Goal: Book appointment/travel/reservation

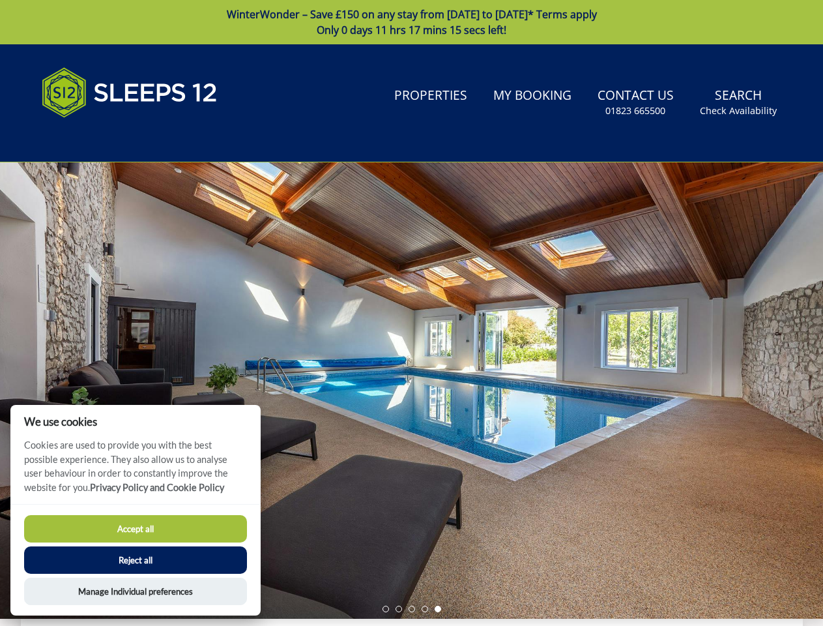
click at [411, 313] on div at bounding box center [411, 390] width 823 height 456
click at [739, 102] on link "Search Check Availability" at bounding box center [738, 102] width 87 height 42
click at [411, 391] on div at bounding box center [411, 390] width 823 height 456
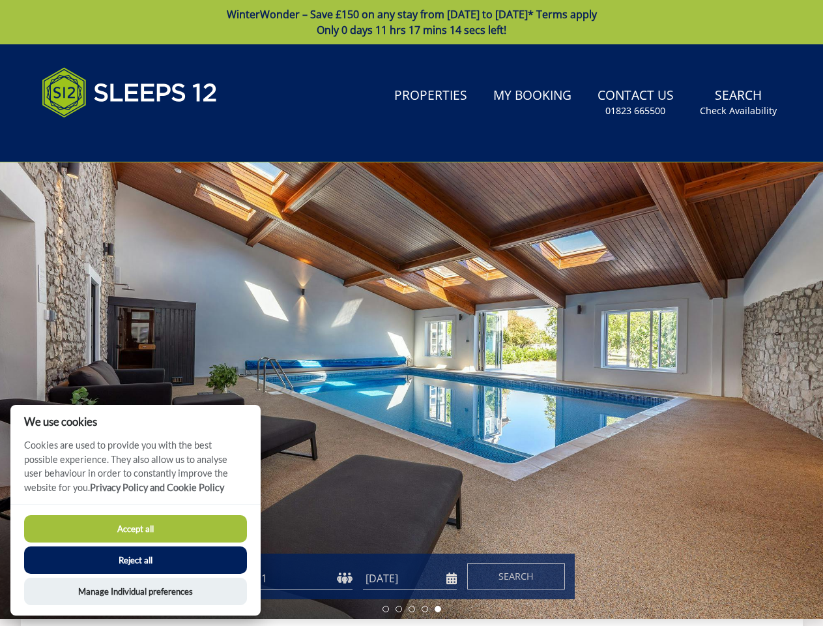
click at [386, 609] on li at bounding box center [386, 609] width 7 height 7
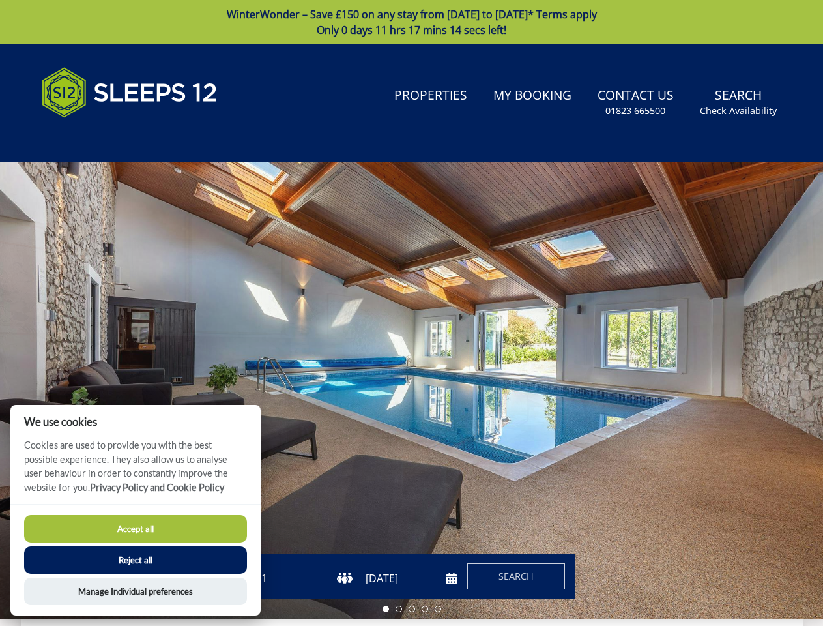
click at [399, 609] on li at bounding box center [399, 609] width 7 height 7
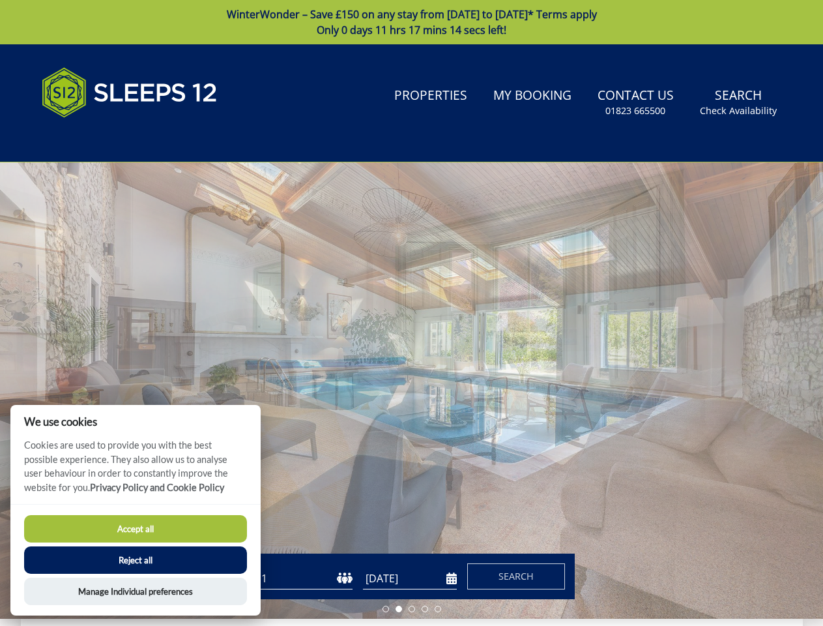
click at [412, 609] on li at bounding box center [412, 609] width 7 height 7
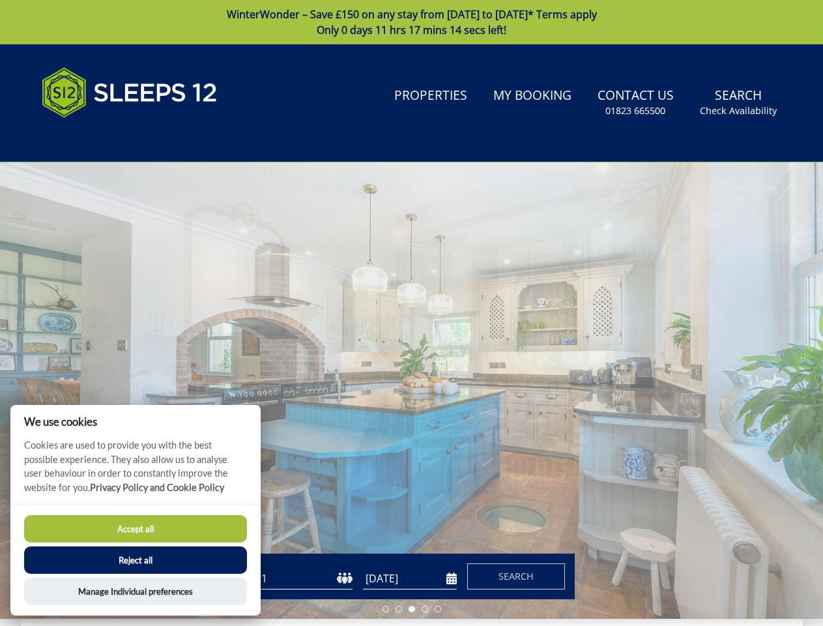
click at [425, 609] on li at bounding box center [425, 609] width 7 height 7
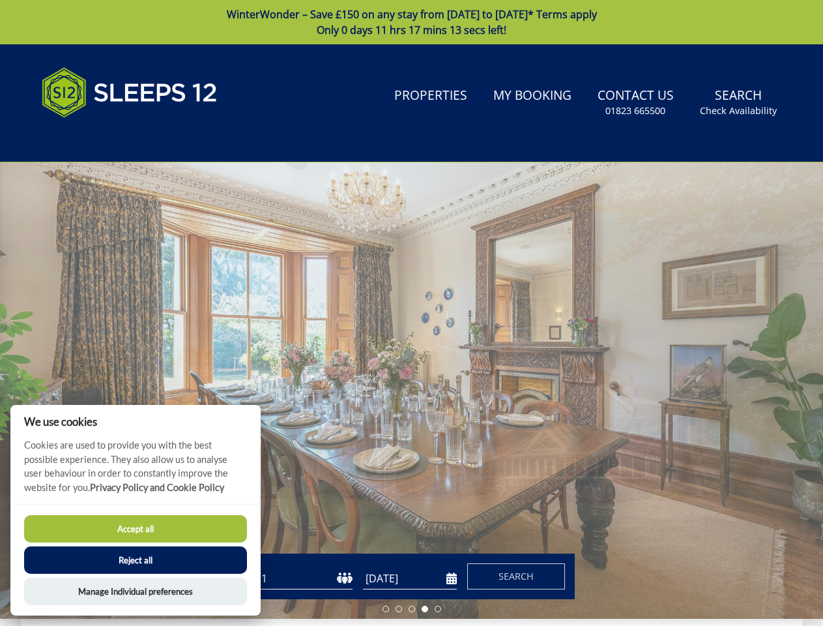
click at [438, 609] on li at bounding box center [438, 609] width 7 height 7
click at [136, 529] on button "Accept all" at bounding box center [135, 528] width 223 height 27
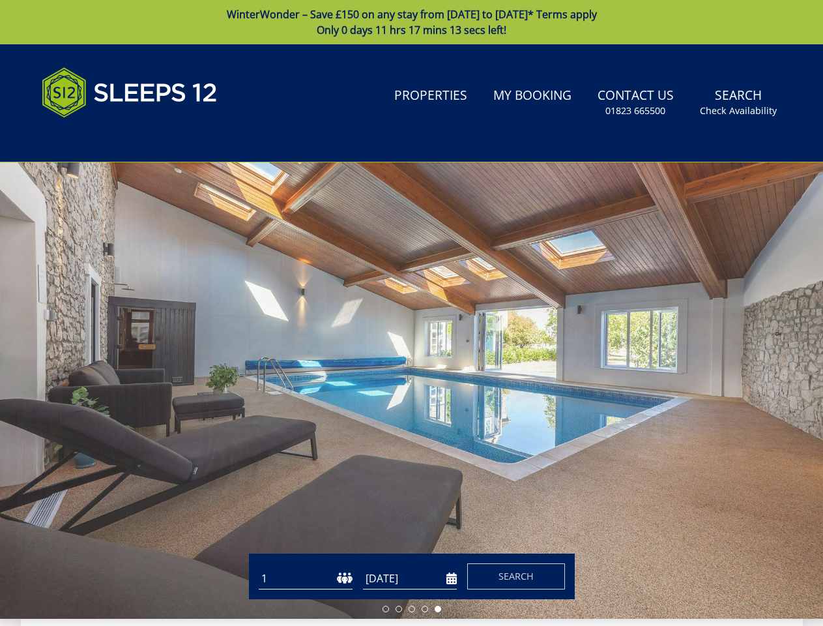
click at [136, 563] on button "Reject all" at bounding box center [135, 576] width 223 height 27
